Goal: Transaction & Acquisition: Purchase product/service

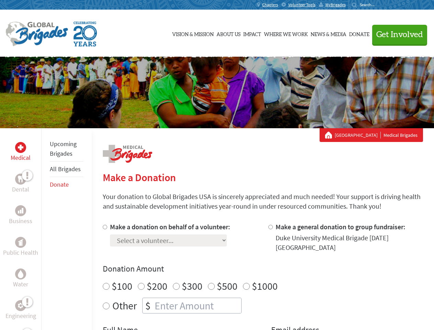
click at [380, 5] on div "Search for:" at bounding box center [366, 5] width 28 height 6
click at [397, 34] on span "Get Involved" at bounding box center [400, 35] width 47 height 8
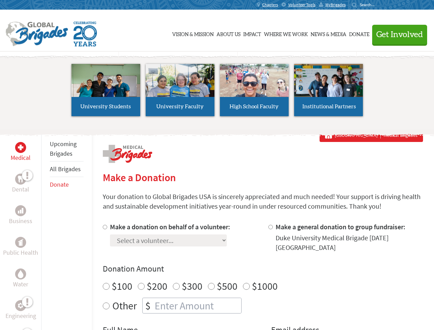
click at [217, 93] on li "High School Faculty" at bounding box center [254, 89] width 74 height 63
click at [45, 229] on div "Upcoming Brigades All Brigades Donate" at bounding box center [66, 293] width 51 height 330
click at [263, 276] on div "Donation Amount $100 $200 $300 $500 $1000 Other $" at bounding box center [263, 288] width 321 height 50
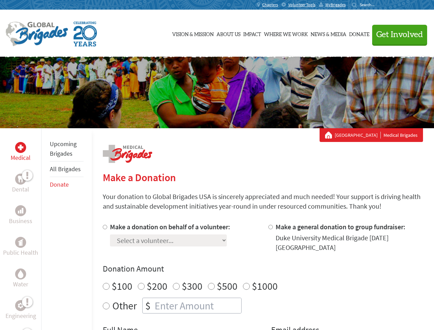
click at [104, 227] on input "Make a donation on behalf of a volunteer:" at bounding box center [105, 227] width 4 height 4
radio input "true"
click at [270, 227] on input "Make a general donation to group fundraiser:" at bounding box center [271, 227] width 4 height 4
radio input "true"
